Goal: Complete application form

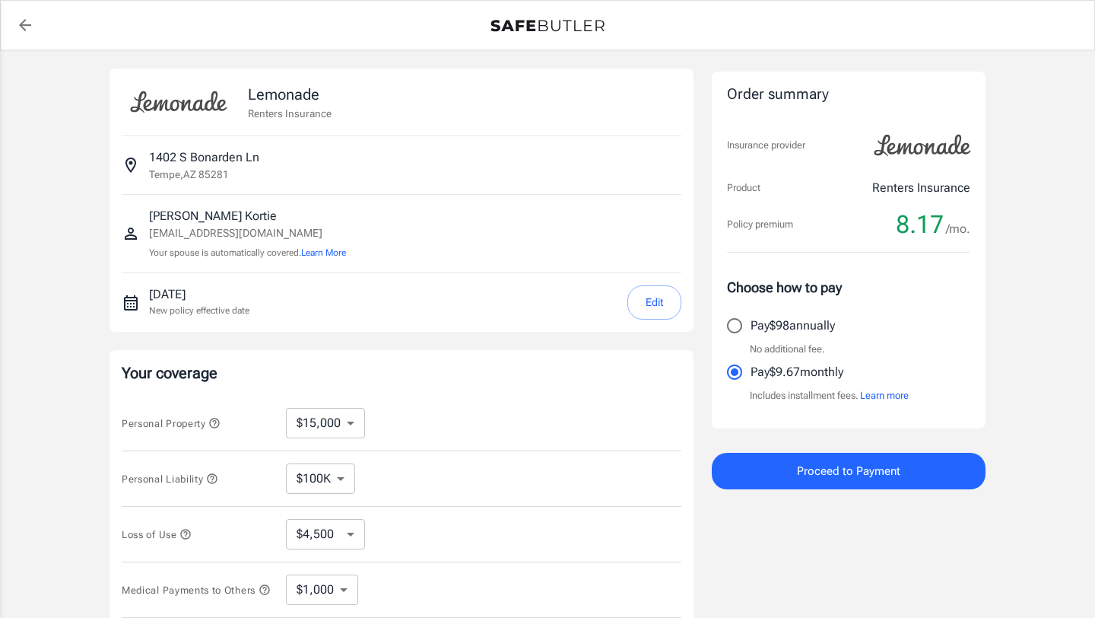
select select "15000"
select select "500"
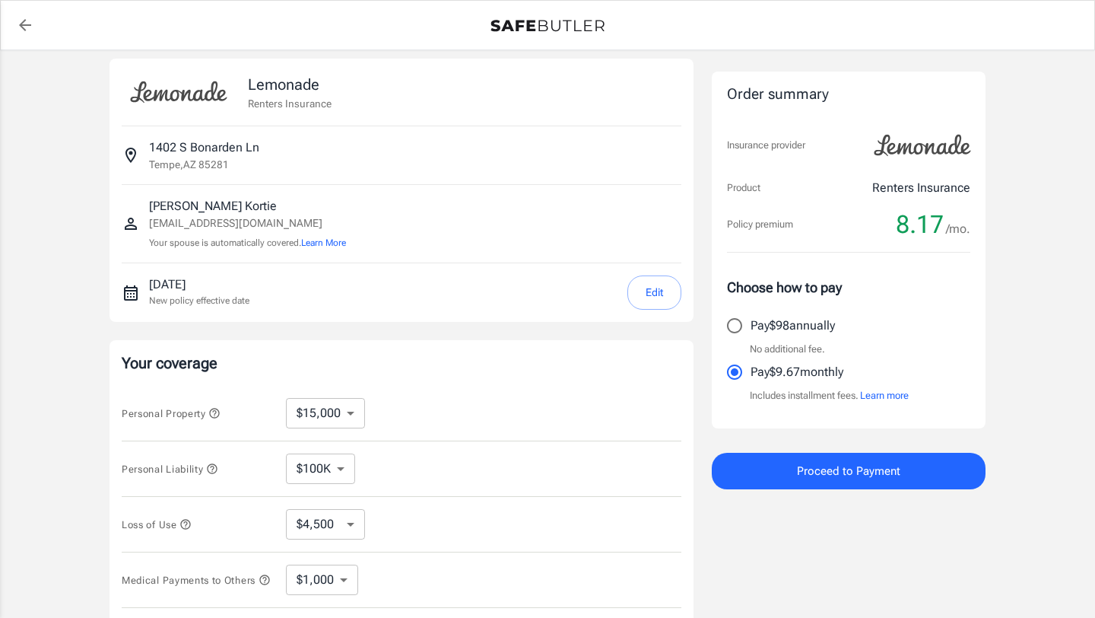
scroll to position [13, 0]
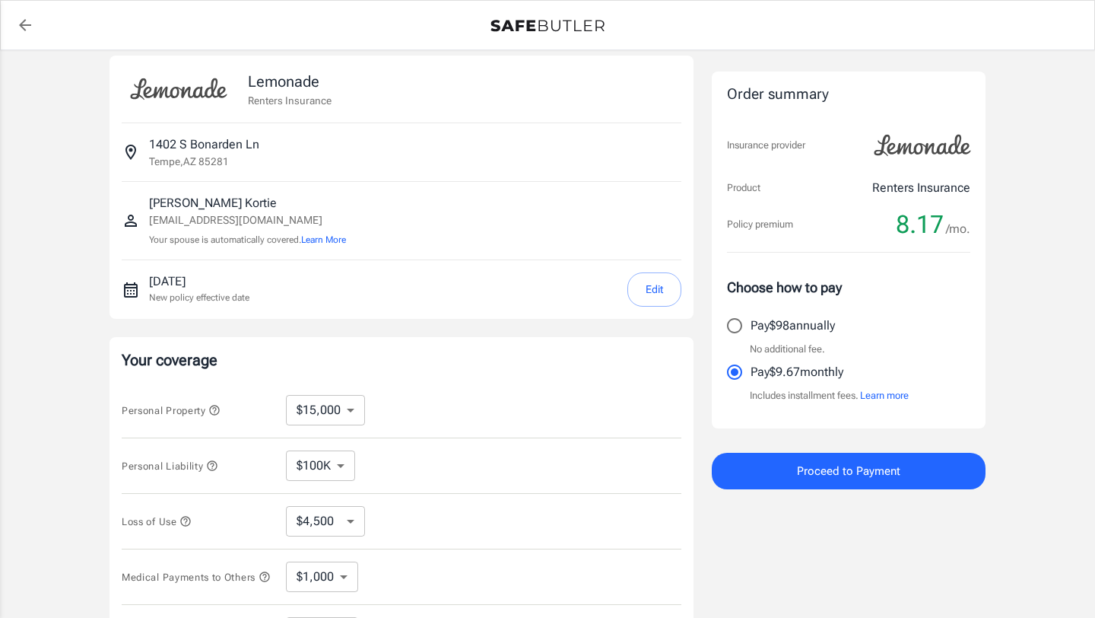
click at [337, 401] on select "$10,000 $15,000 $20,000 $25,000 $30,000 $40,000 $50,000 $100K $150K $200K $250K" at bounding box center [325, 410] width 79 height 30
select select "25000"
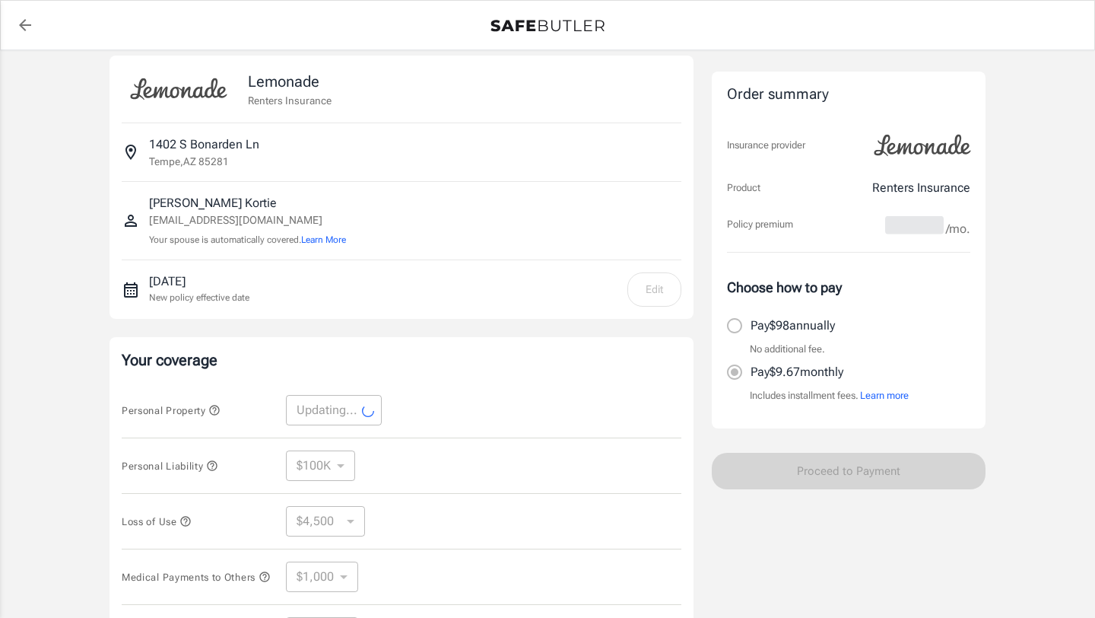
select select "25000"
select select "7500"
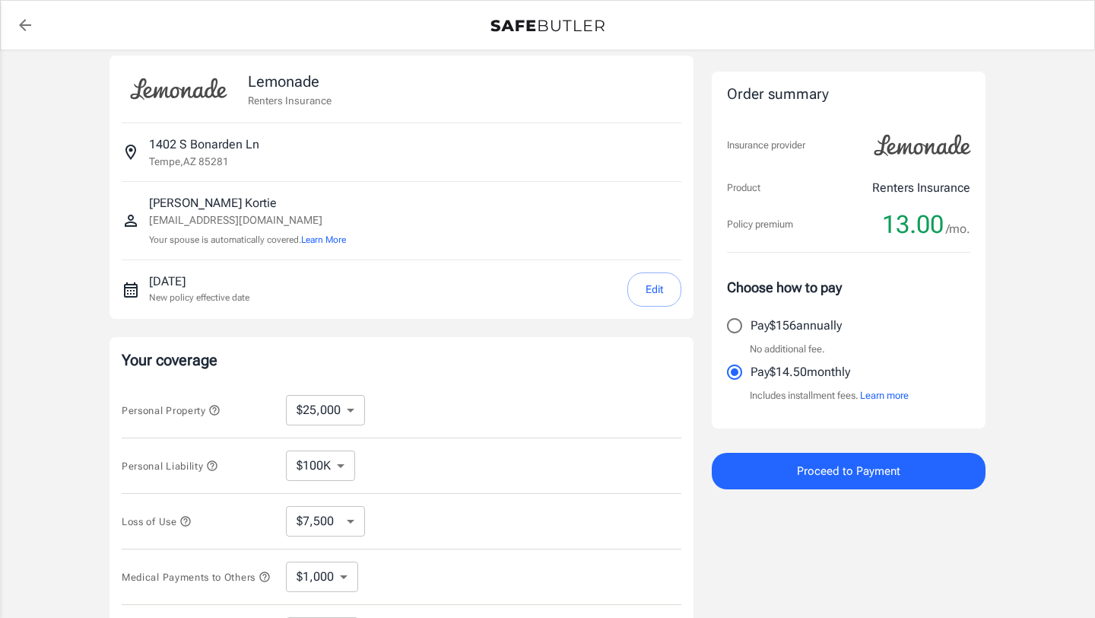
click at [339, 453] on select "$100K $200K $300K $400K $500K" at bounding box center [320, 465] width 69 height 30
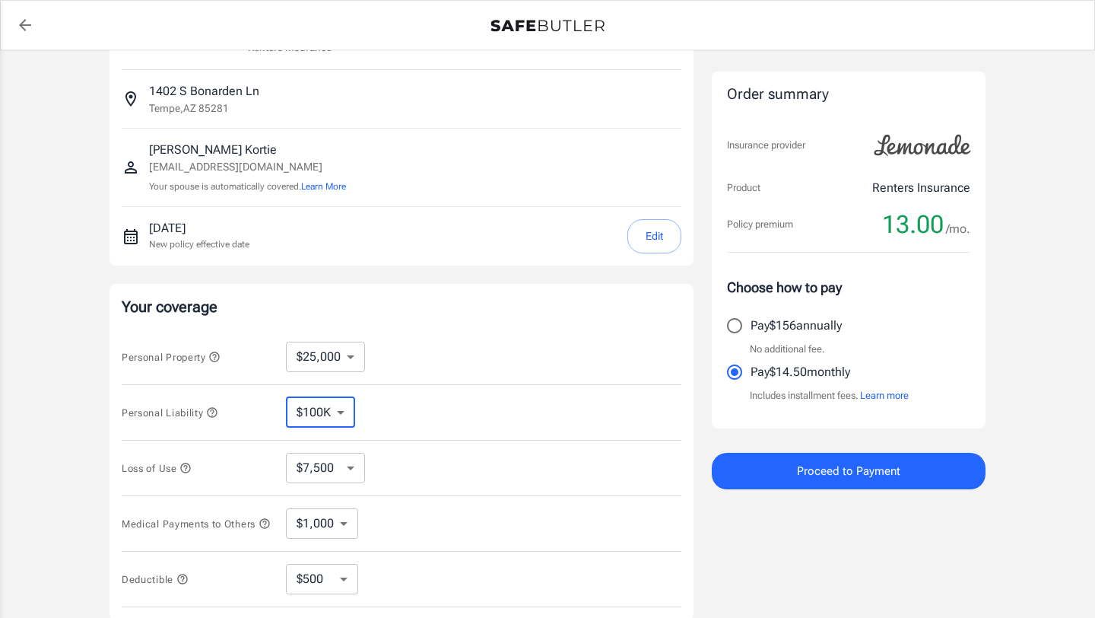
scroll to position [100, 0]
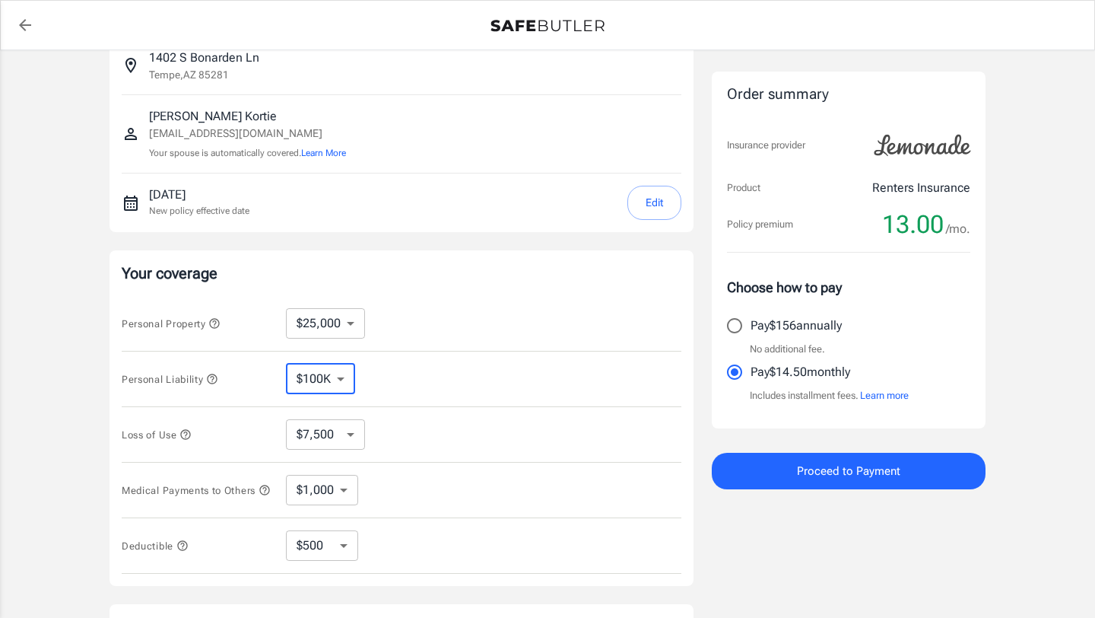
click at [188, 434] on icon "button" at bounding box center [186, 434] width 10 height 10
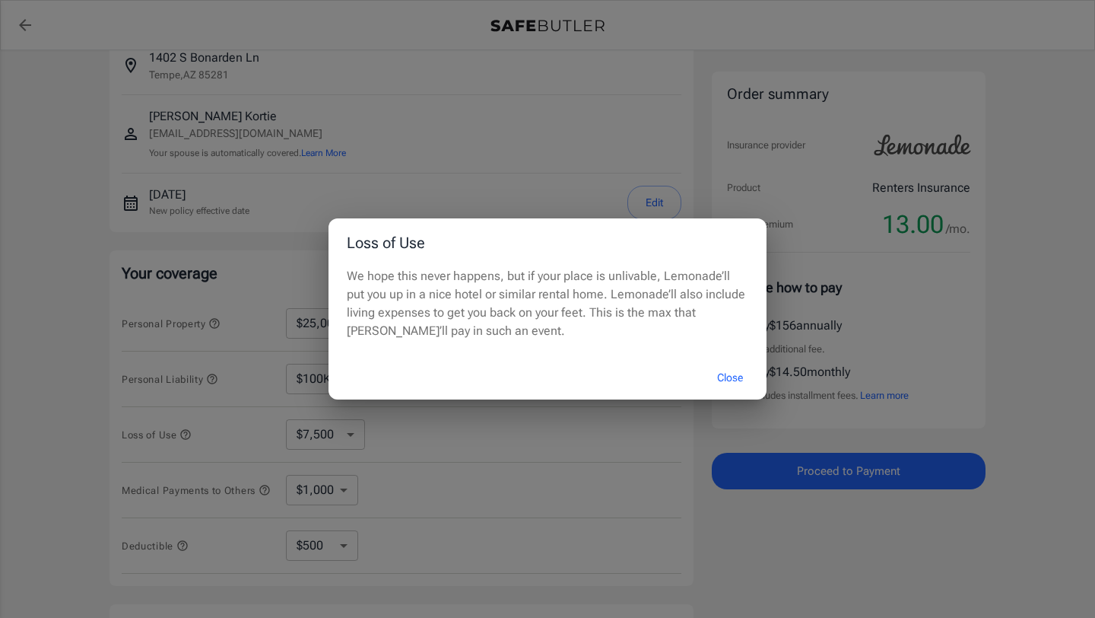
click at [726, 373] on button "Close" at bounding box center [730, 377] width 61 height 33
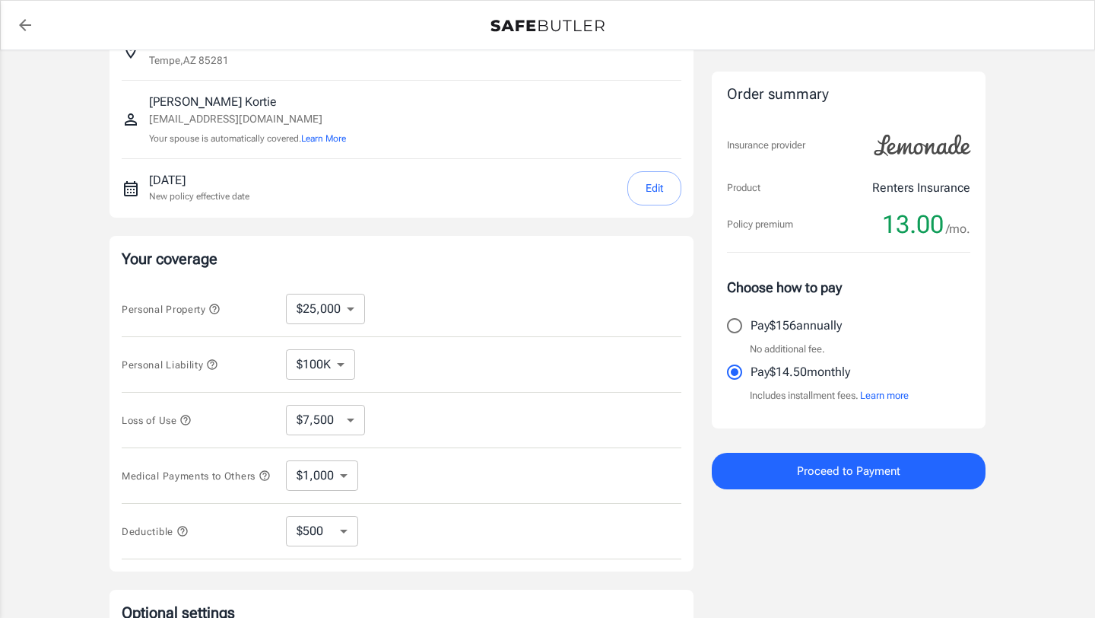
scroll to position [122, 0]
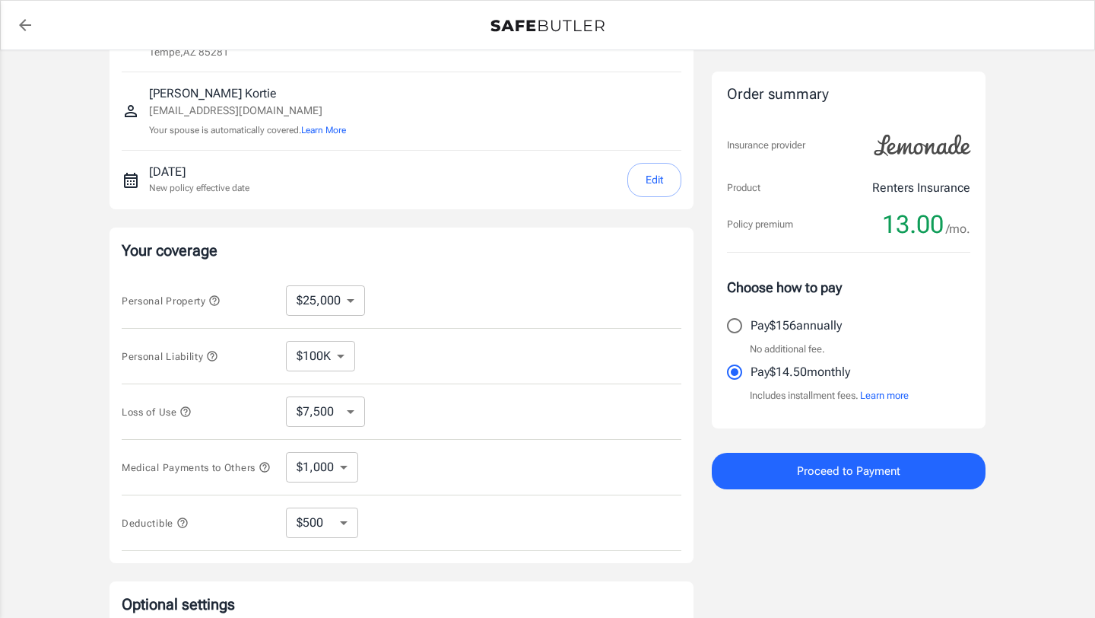
click at [323, 358] on select "$100K $200K $300K $400K $500K" at bounding box center [320, 356] width 69 height 30
select select "300000"
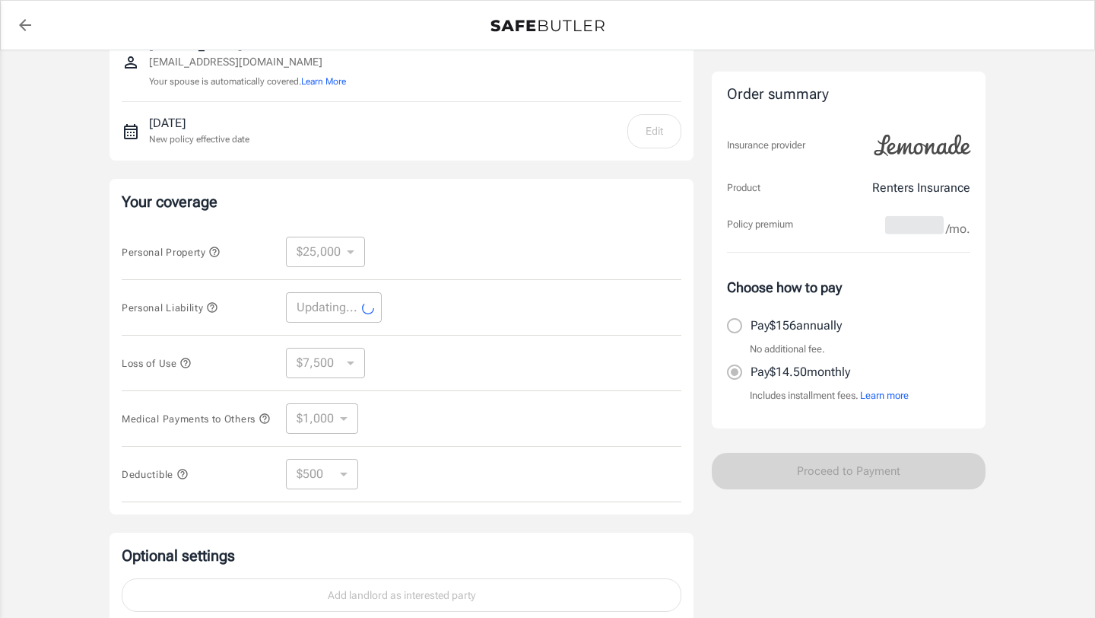
select select "300000"
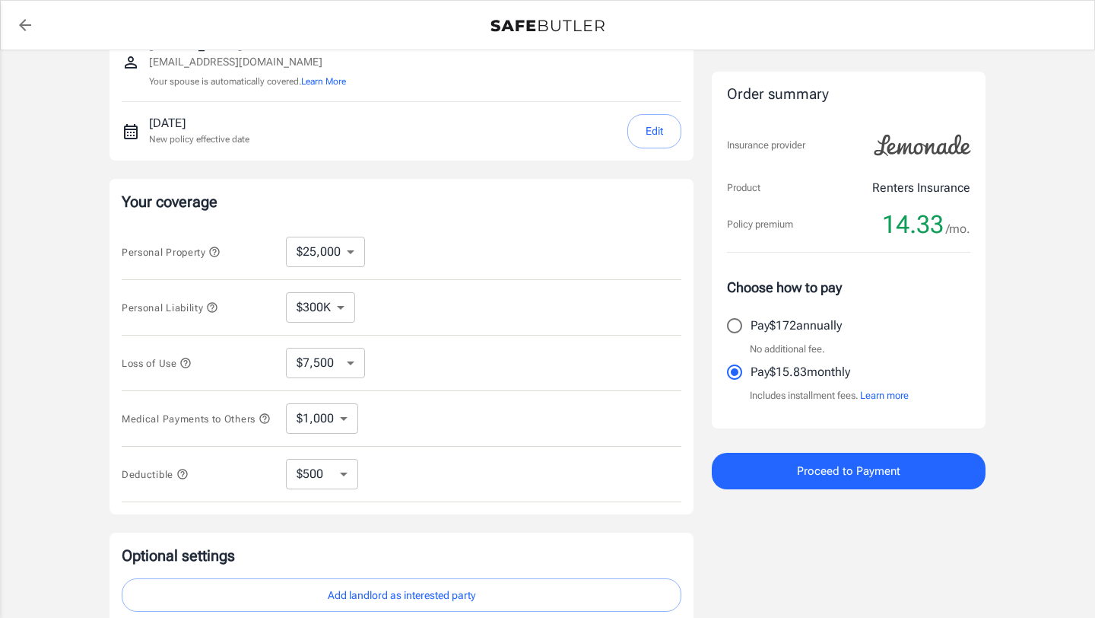
scroll to position [173, 0]
click at [306, 421] on select "$1,000 $2,000 $3,000 $4,000 $5,000" at bounding box center [322, 416] width 72 height 30
click at [333, 484] on select "$250 $500 $1,000 $2,500" at bounding box center [322, 471] width 72 height 30
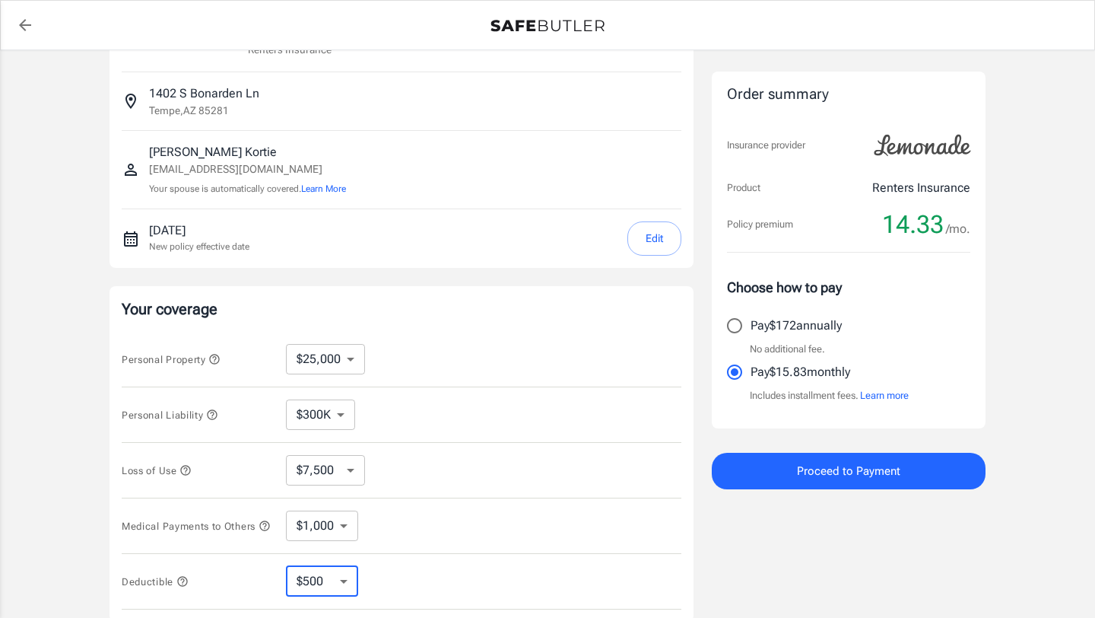
scroll to position [65, 0]
